Goal: Task Accomplishment & Management: Use online tool/utility

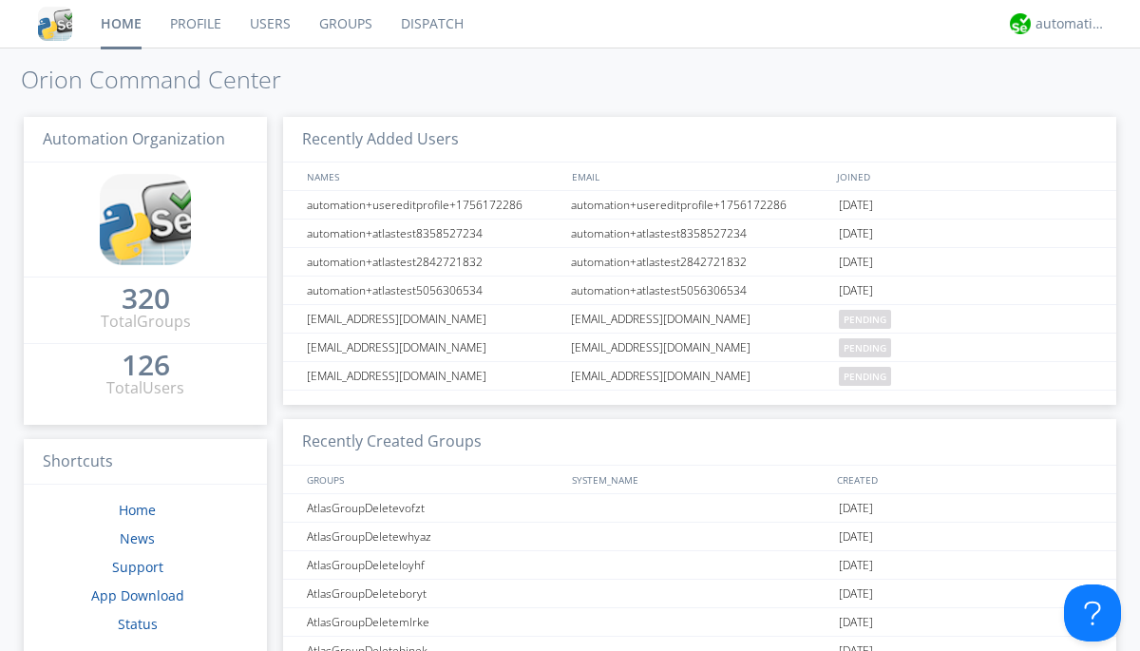
click at [430, 24] on link "Dispatch" at bounding box center [432, 23] width 91 height 47
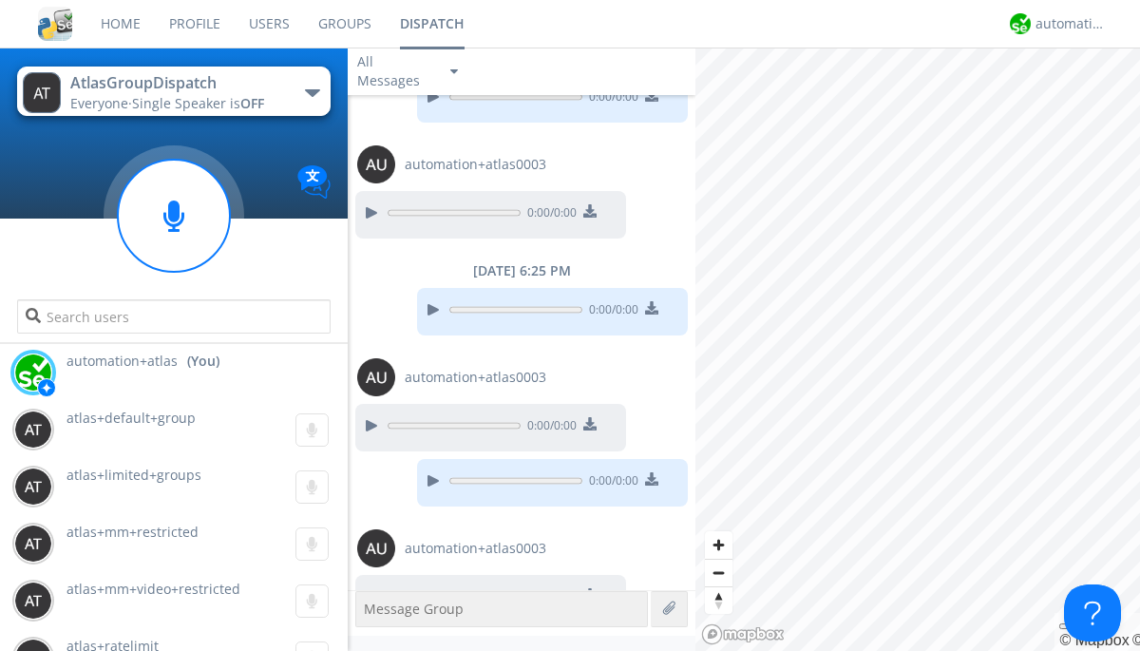
scroll to position [688, 0]
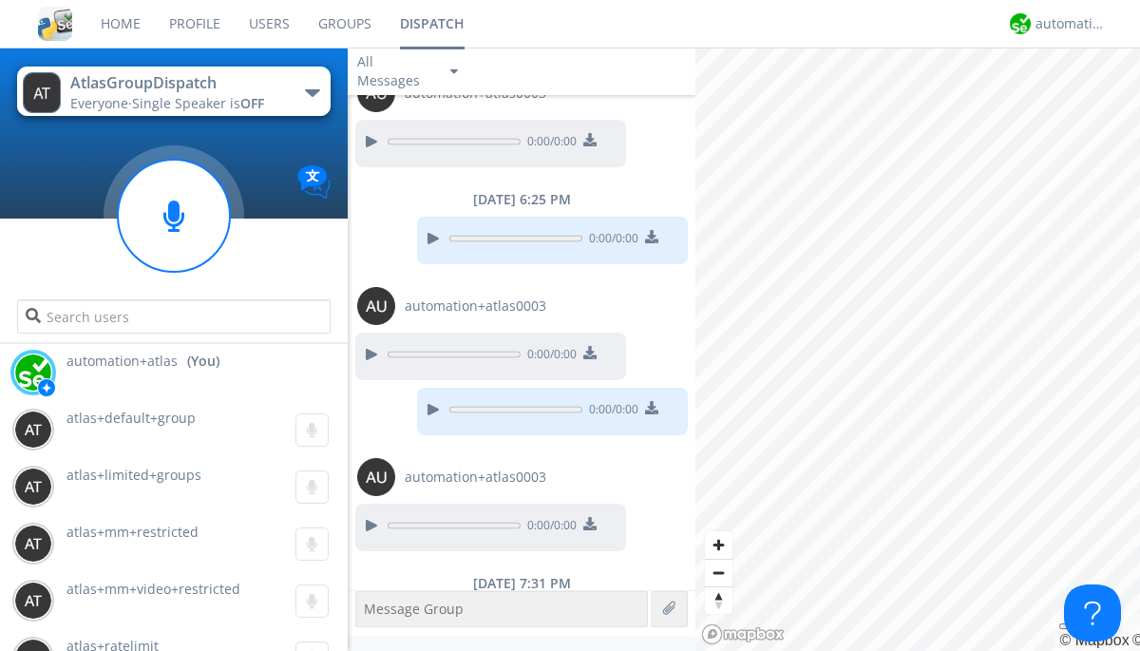
click at [312, 92] on div "button" at bounding box center [312, 93] width 15 height 8
click at [0, 0] on span "[PERSON_NAME]" at bounding box center [0, 0] width 0 height 0
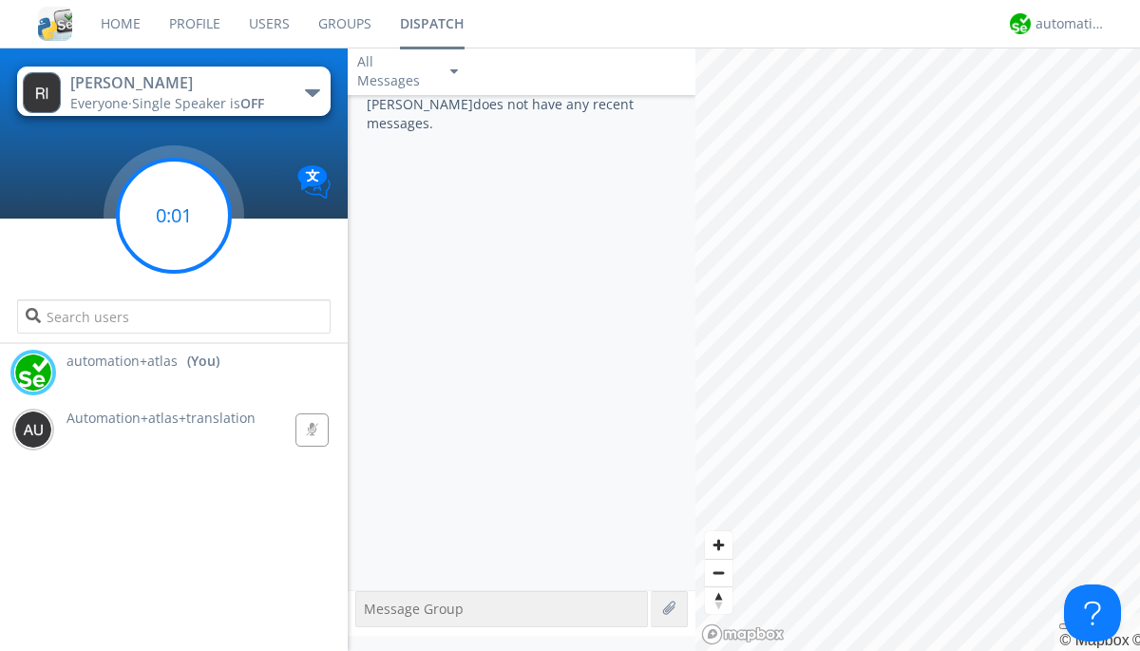
click at [174, 216] on g at bounding box center [174, 216] width 112 height 112
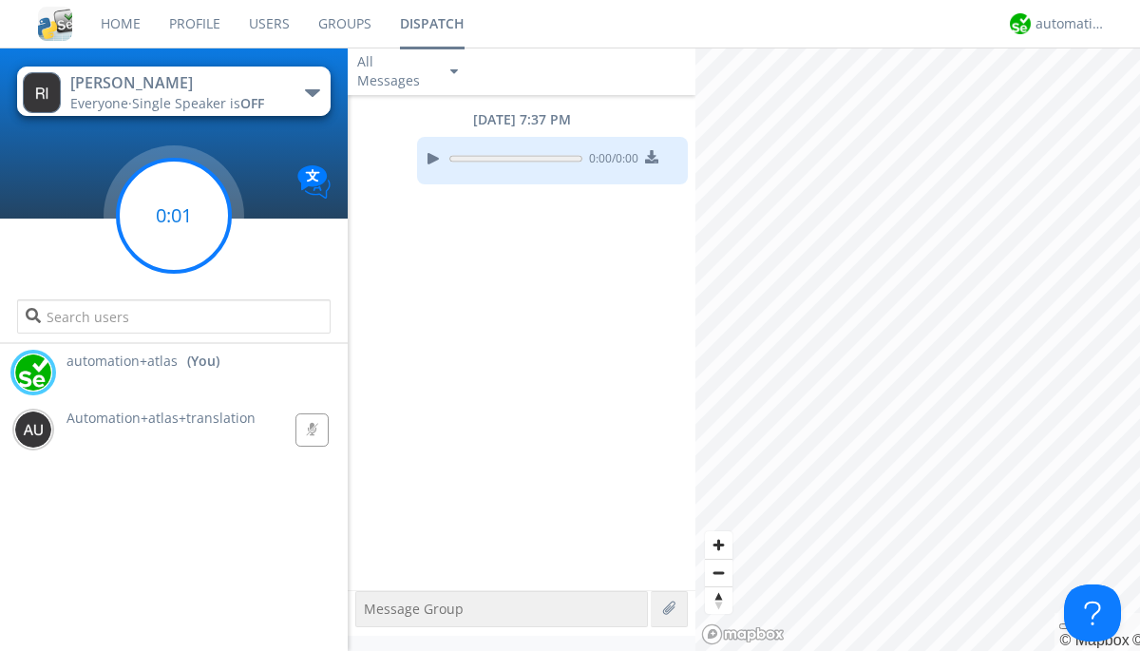
click at [174, 216] on g at bounding box center [174, 216] width 112 height 112
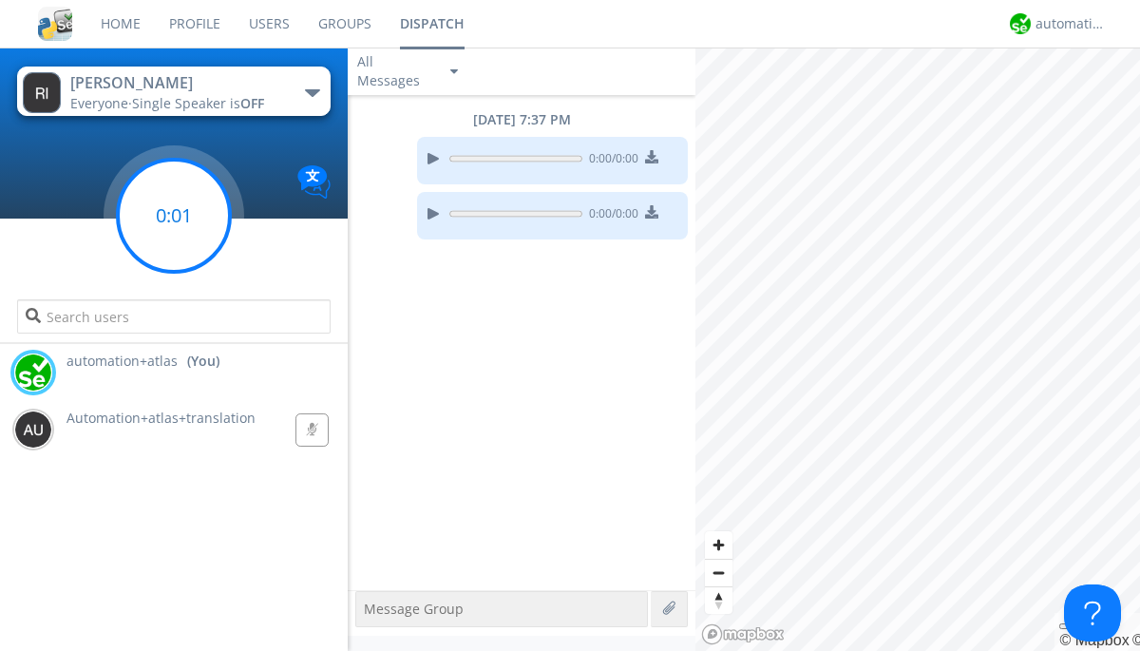
click at [174, 216] on g at bounding box center [174, 216] width 112 height 112
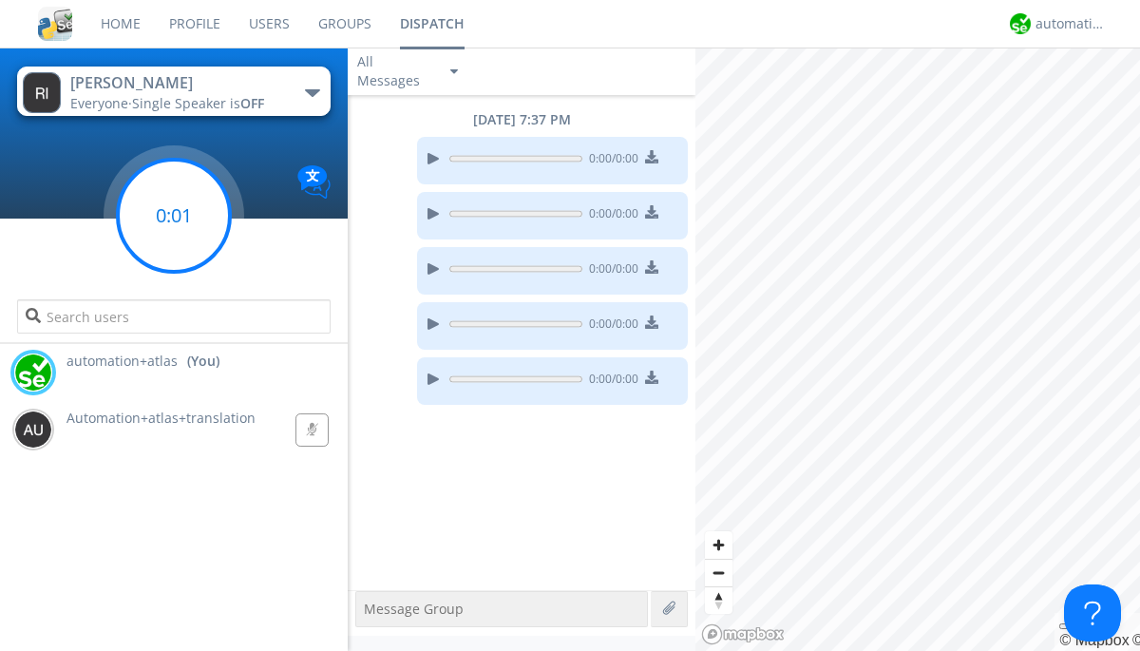
click at [174, 216] on g at bounding box center [174, 216] width 112 height 112
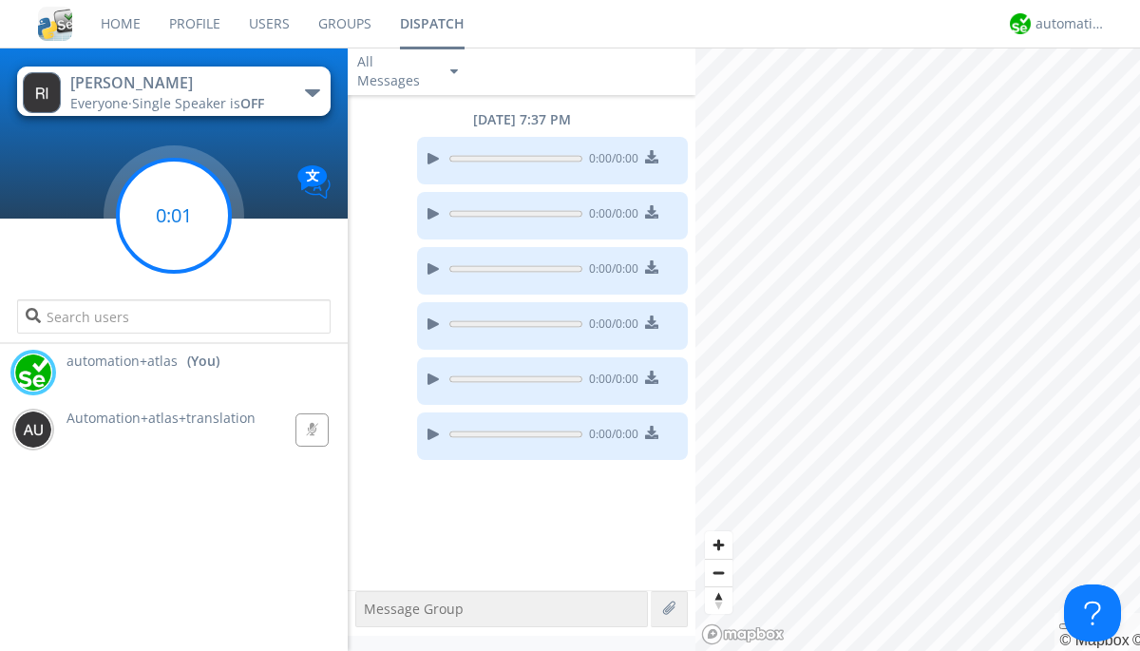
click at [174, 216] on g at bounding box center [174, 216] width 112 height 112
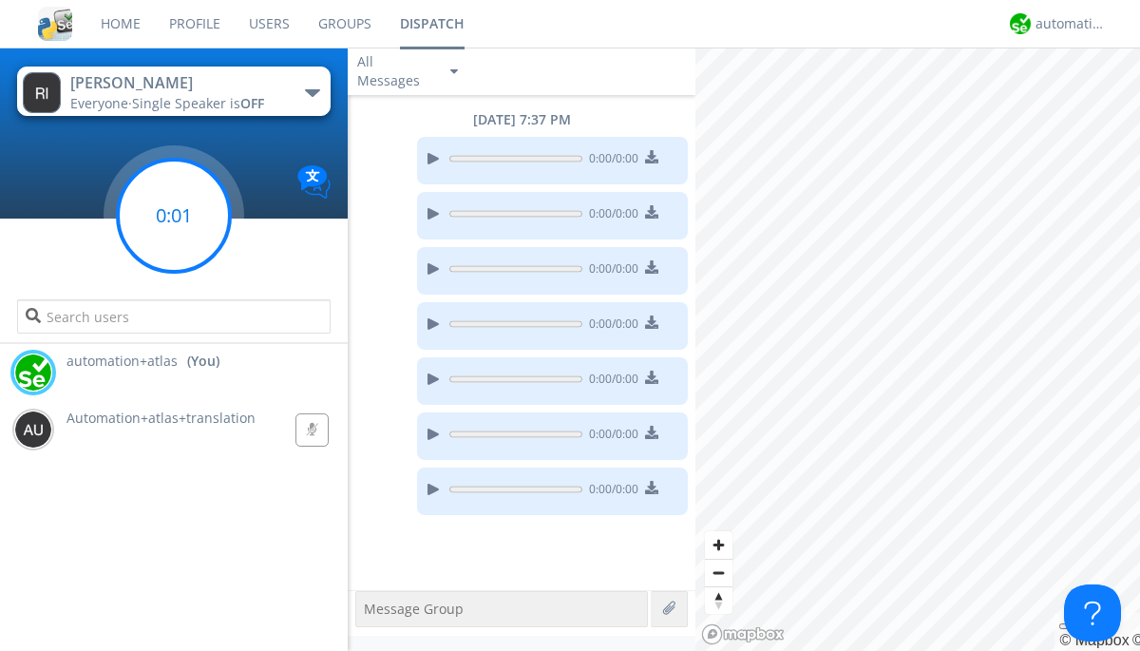
click at [174, 216] on g at bounding box center [174, 216] width 112 height 112
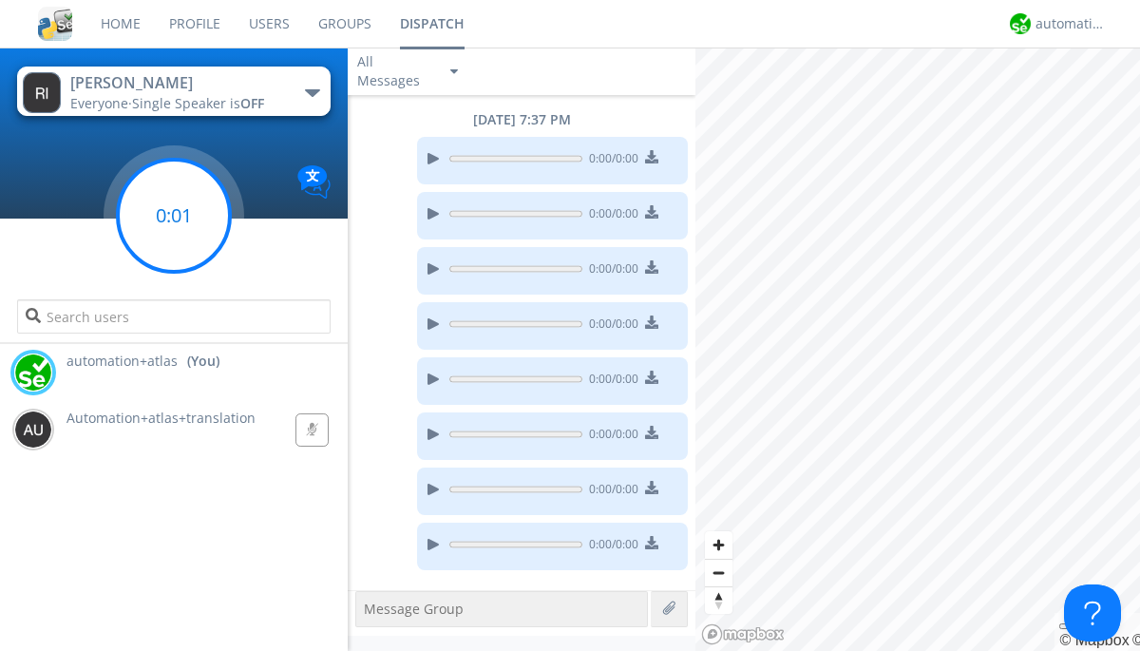
click at [174, 216] on g at bounding box center [174, 216] width 112 height 112
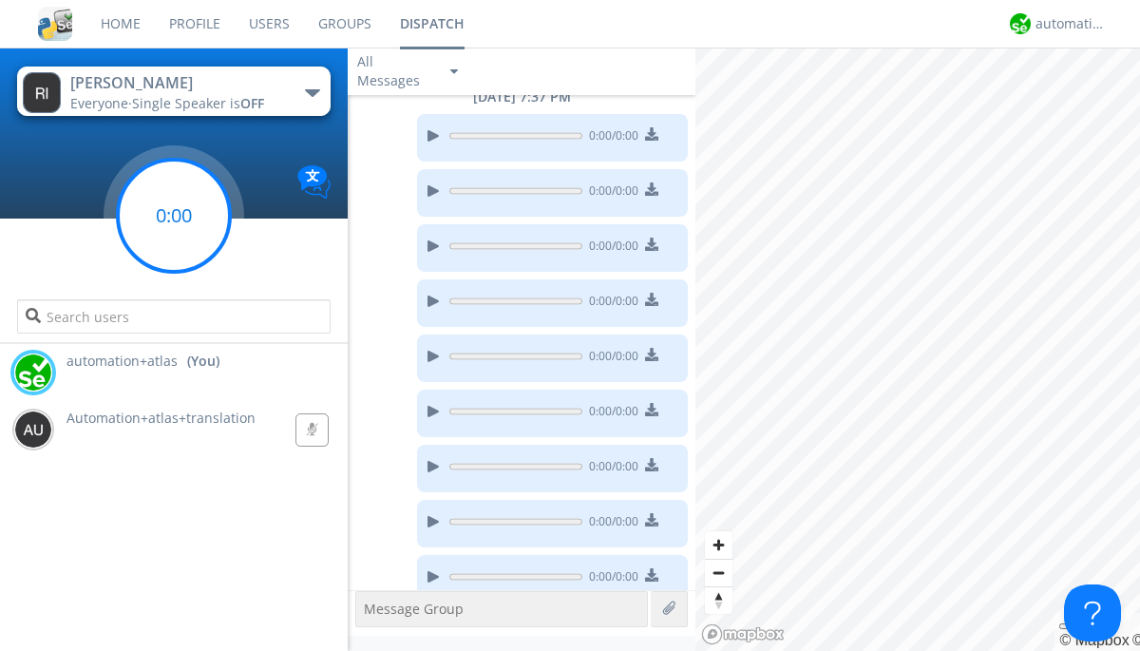
scroll to position [38, 0]
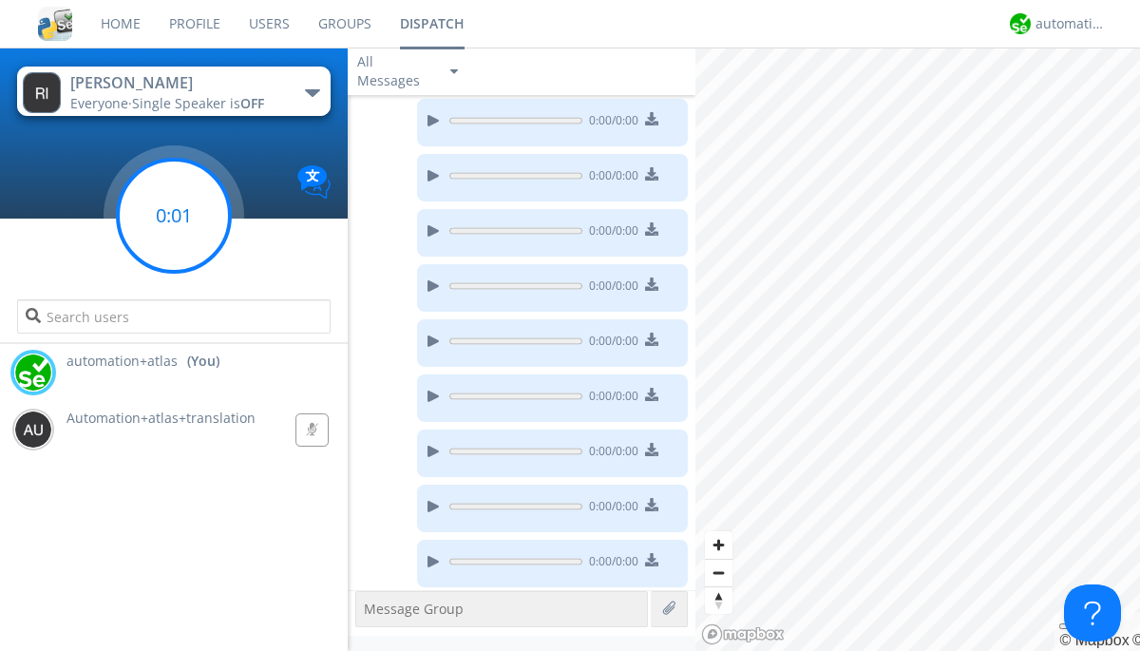
click at [174, 216] on g at bounding box center [174, 216] width 112 height 112
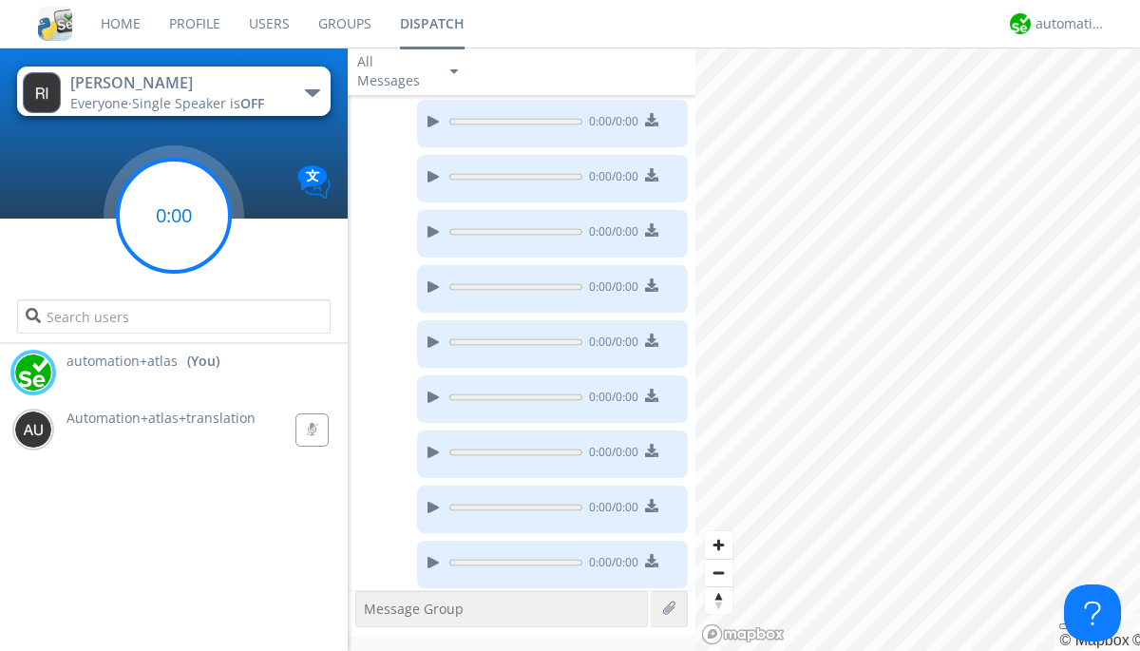
scroll to position [202, 0]
click at [174, 216] on g at bounding box center [174, 216] width 112 height 112
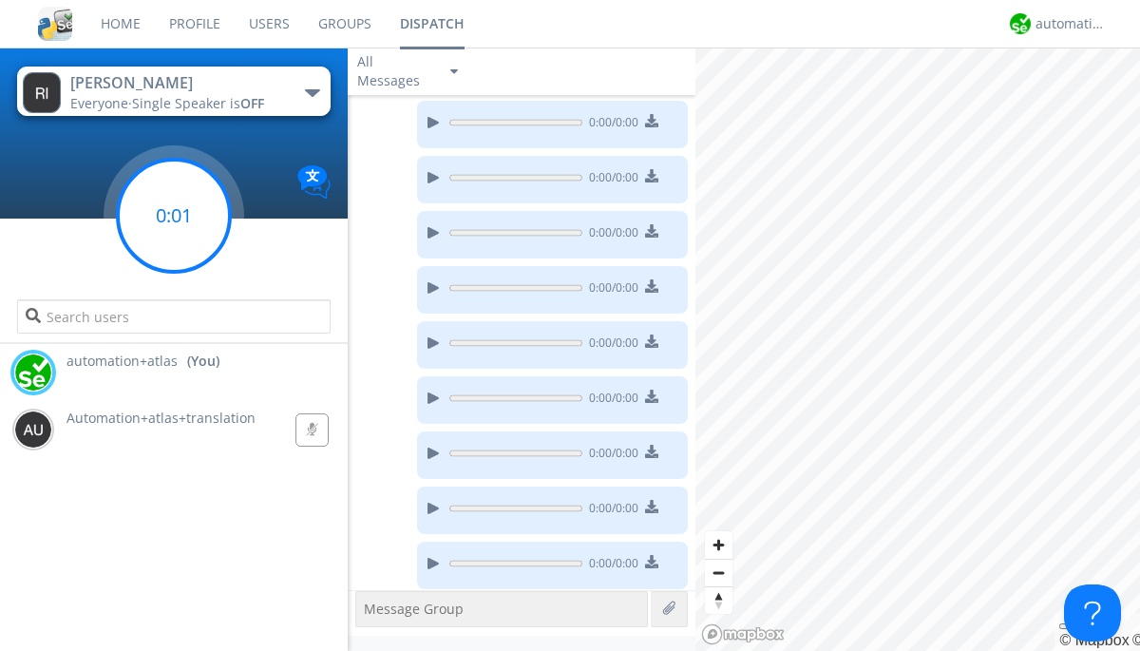
click at [174, 216] on g at bounding box center [174, 216] width 112 height 112
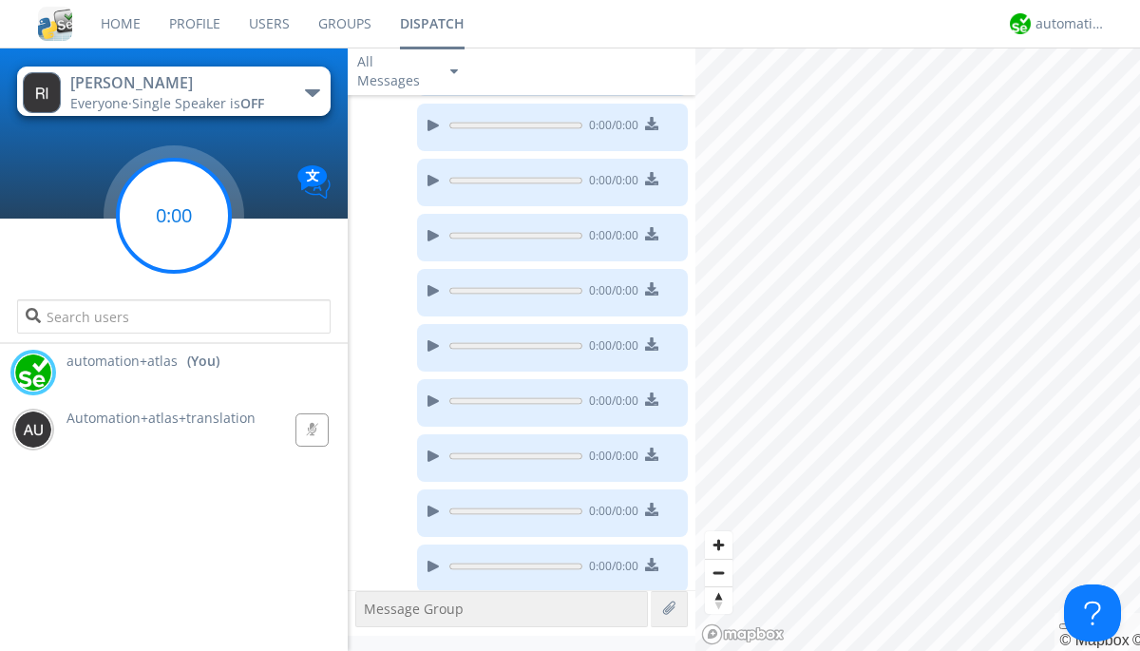
scroll to position [475, 0]
click at [174, 216] on g at bounding box center [174, 216] width 112 height 112
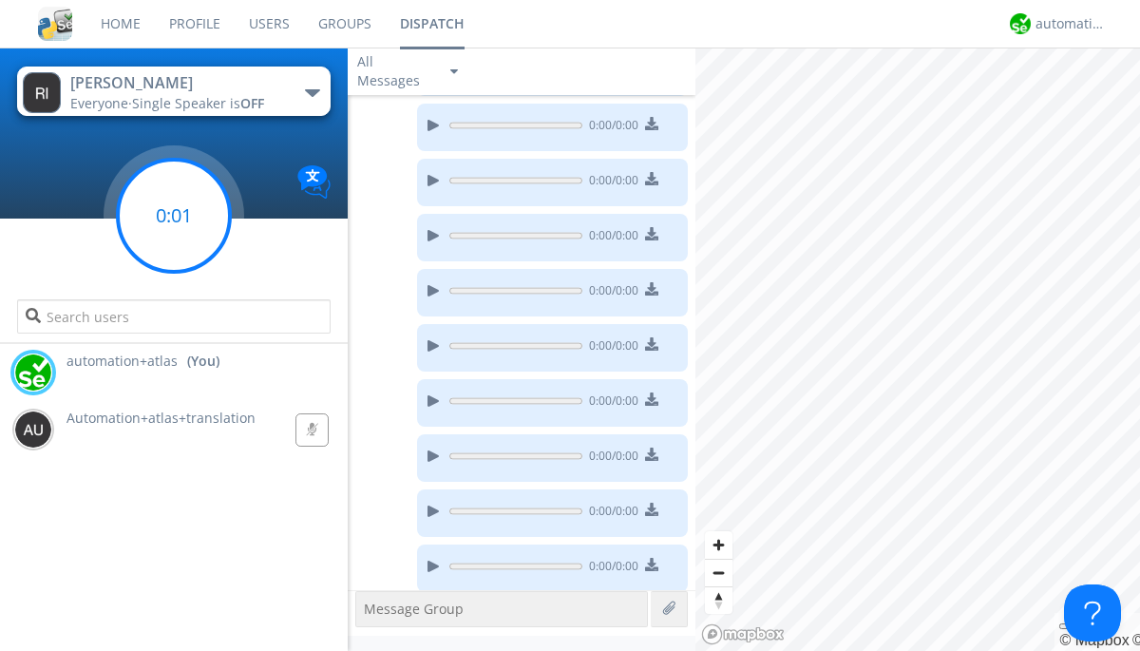
click at [174, 216] on g at bounding box center [174, 216] width 112 height 112
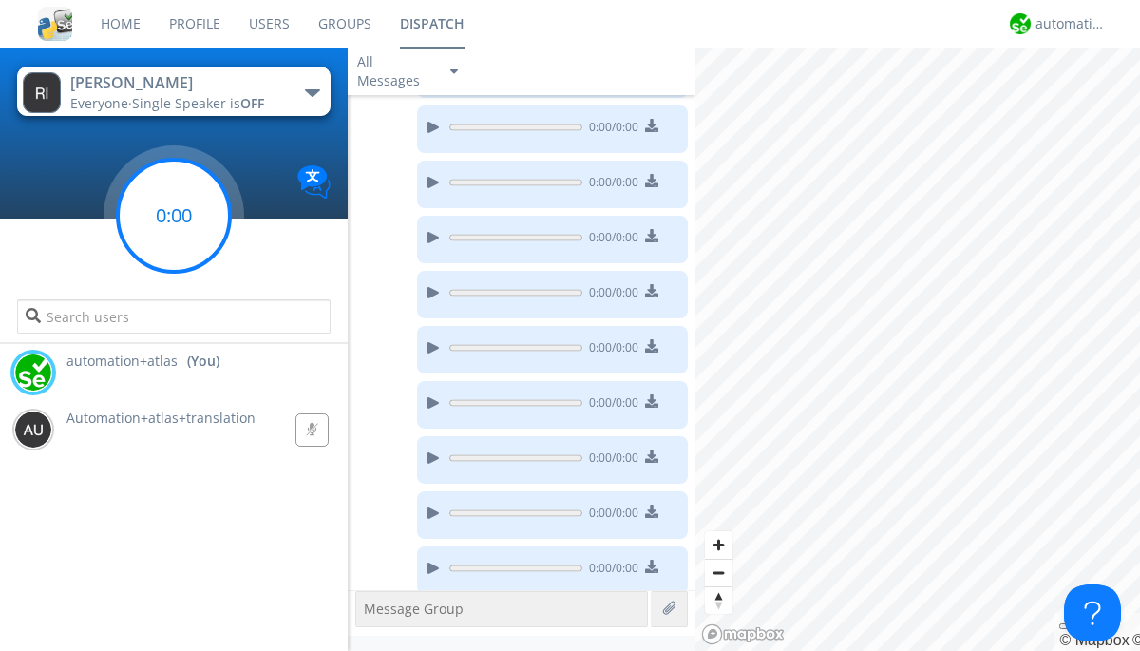
scroll to position [805, 0]
click at [174, 216] on g at bounding box center [174, 216] width 112 height 112
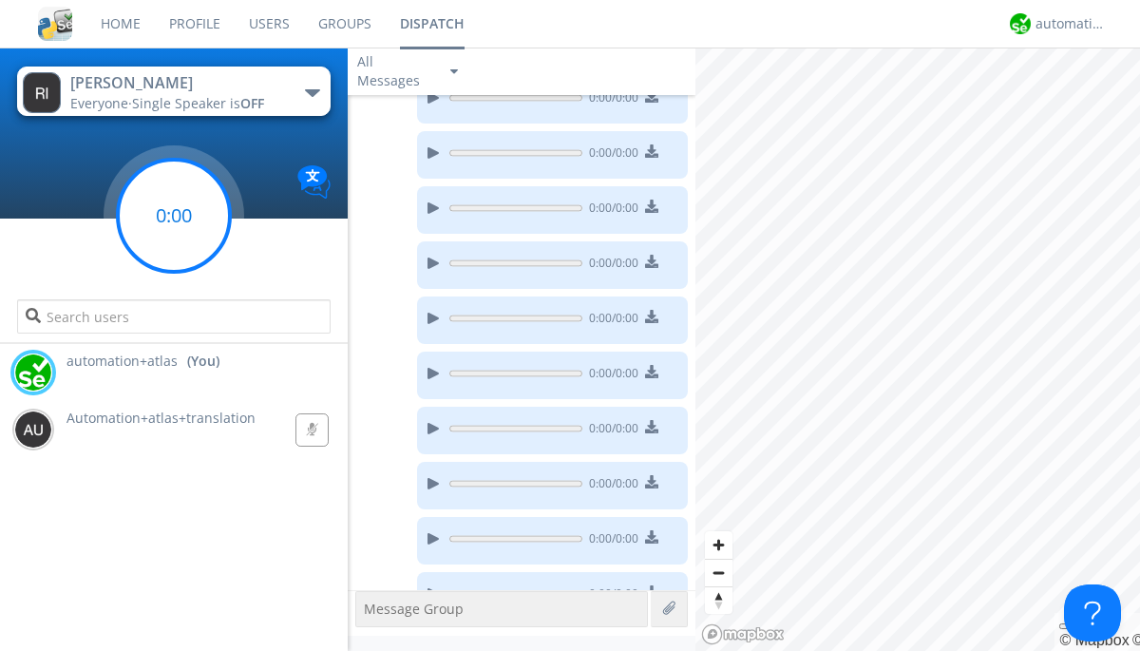
scroll to position [860, 0]
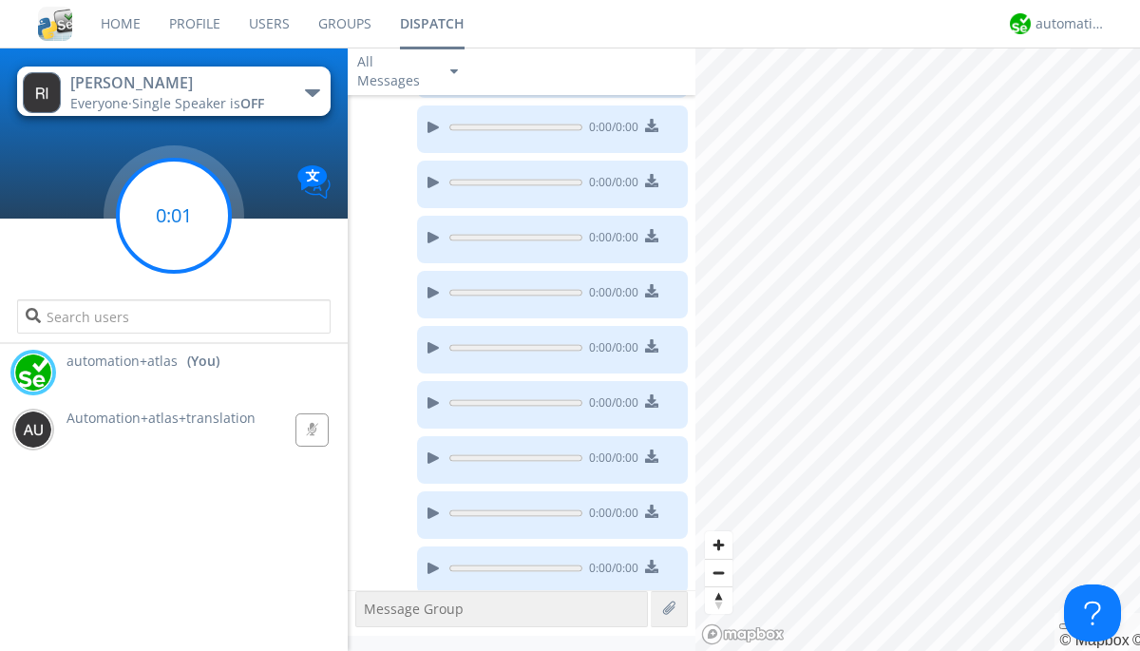
click at [174, 216] on g at bounding box center [174, 216] width 112 height 112
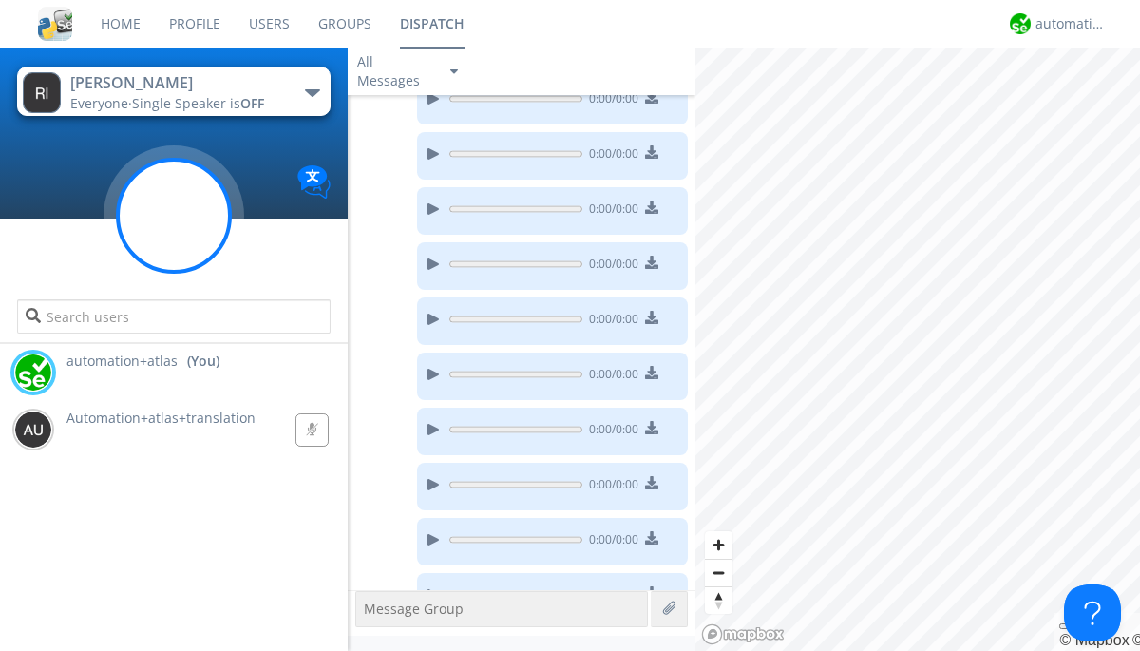
scroll to position [915, 0]
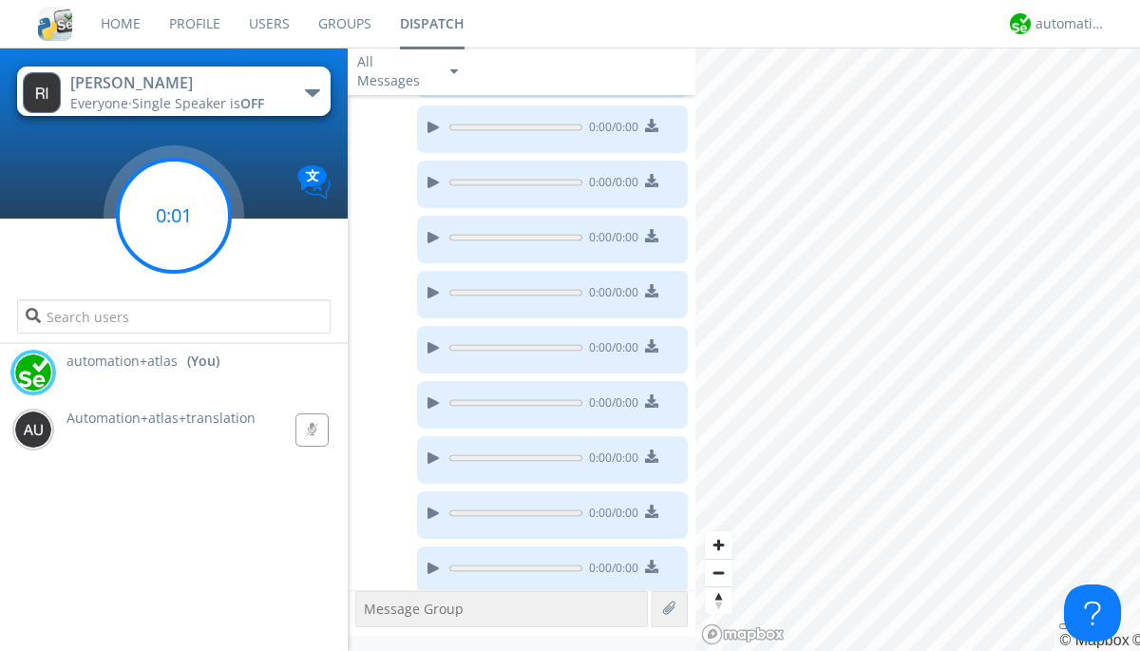
click at [174, 216] on g at bounding box center [174, 216] width 112 height 112
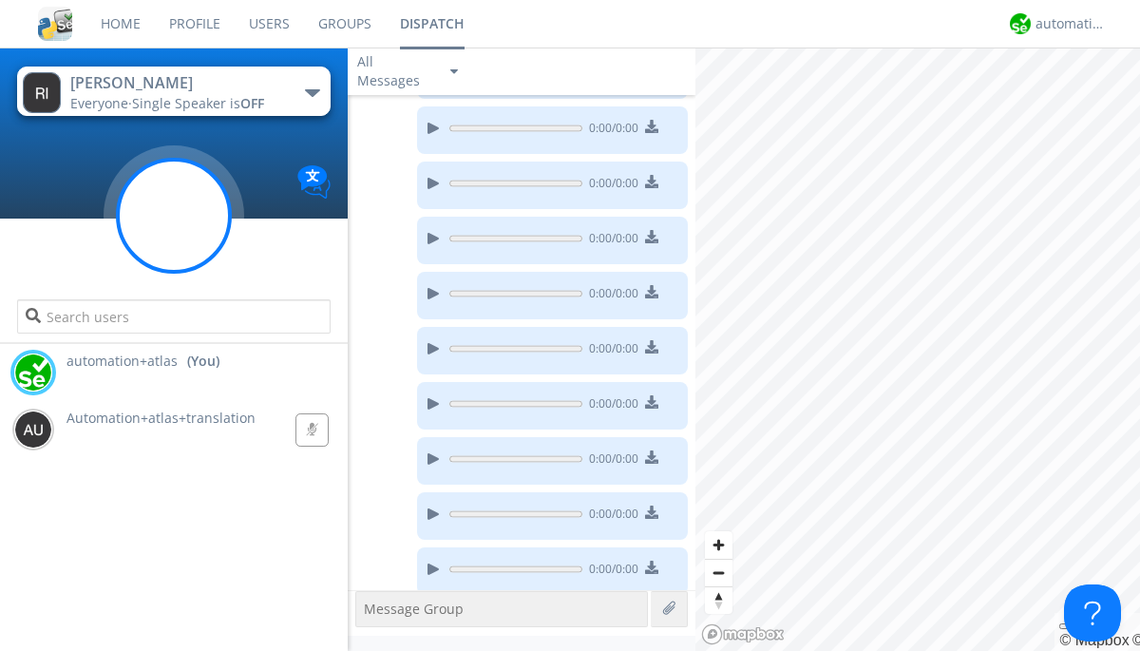
scroll to position [1078, 0]
click at [174, 216] on g at bounding box center [174, 216] width 112 height 112
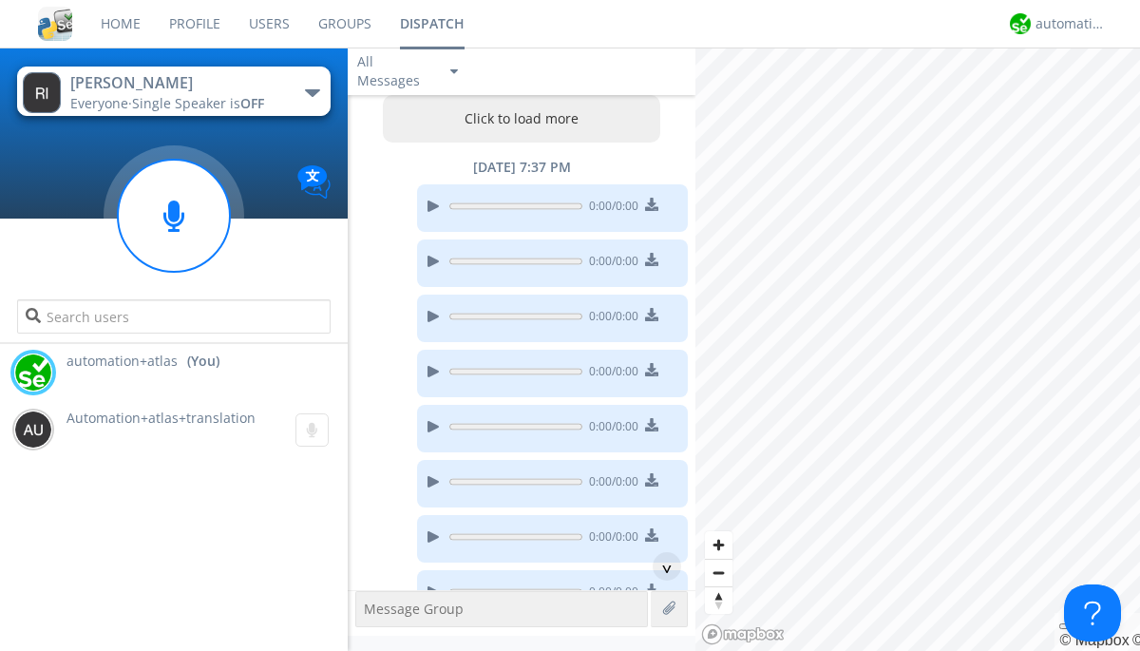
click at [517, 119] on button "Click to load more" at bounding box center [522, 118] width 278 height 47
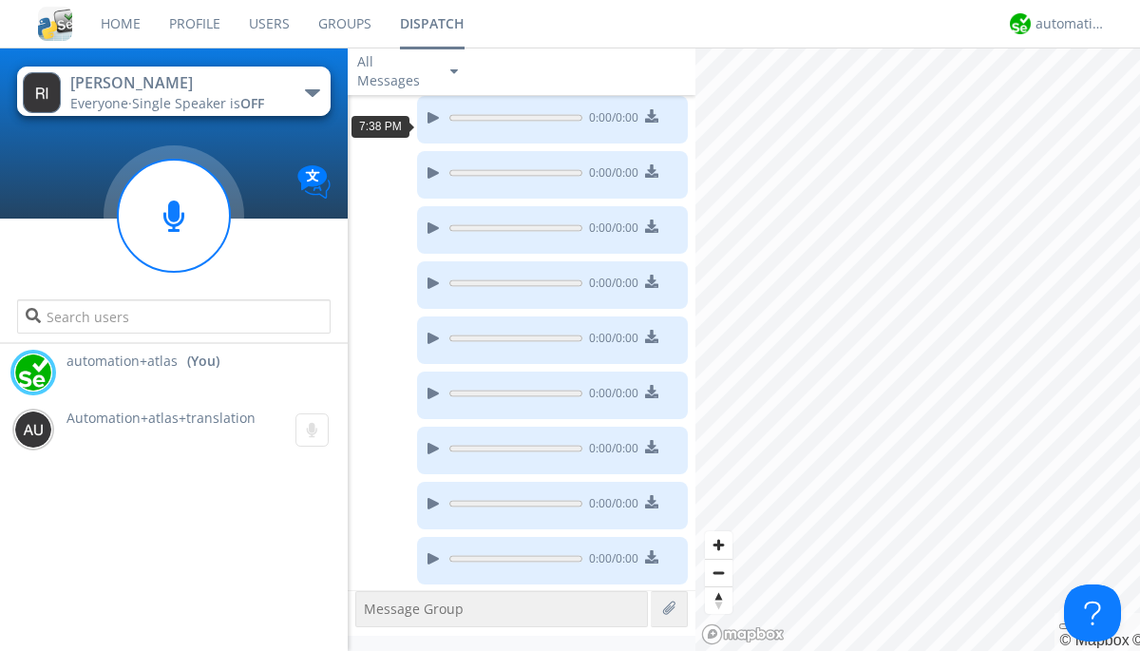
scroll to position [1185, 0]
